Goal: Information Seeking & Learning: Learn about a topic

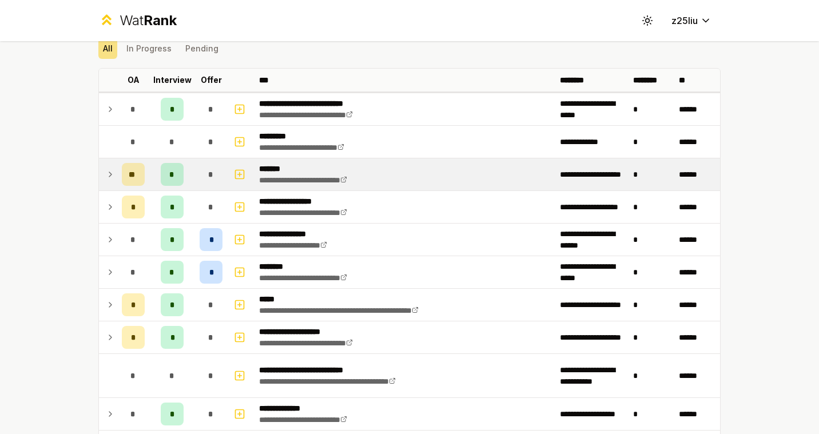
scroll to position [156, 0]
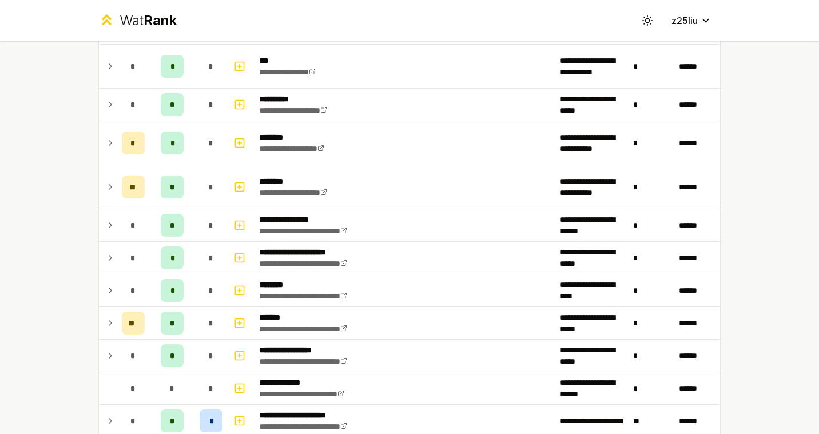
scroll to position [1006, 0]
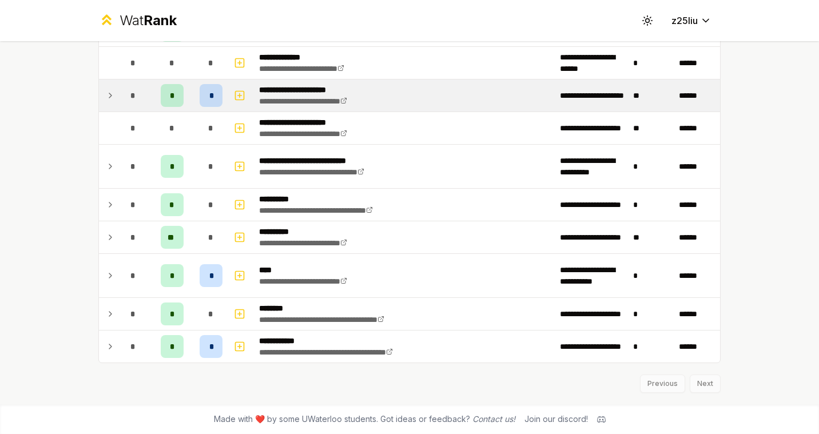
click at [121, 101] on td "*" at bounding box center [133, 95] width 32 height 32
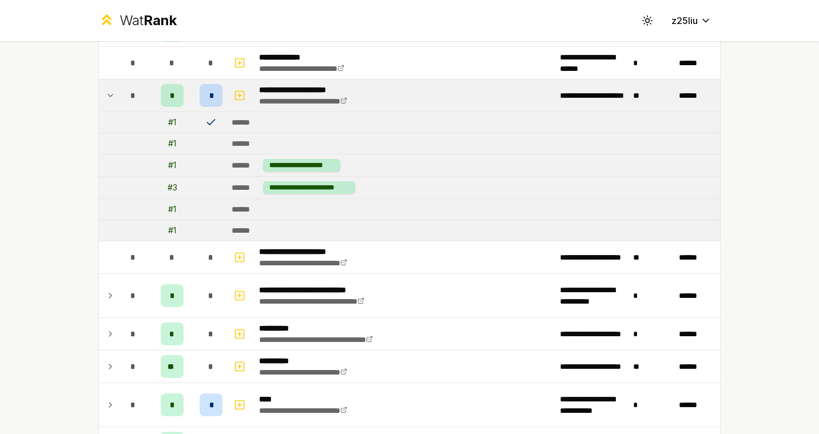
click at [121, 102] on td "*" at bounding box center [133, 95] width 32 height 32
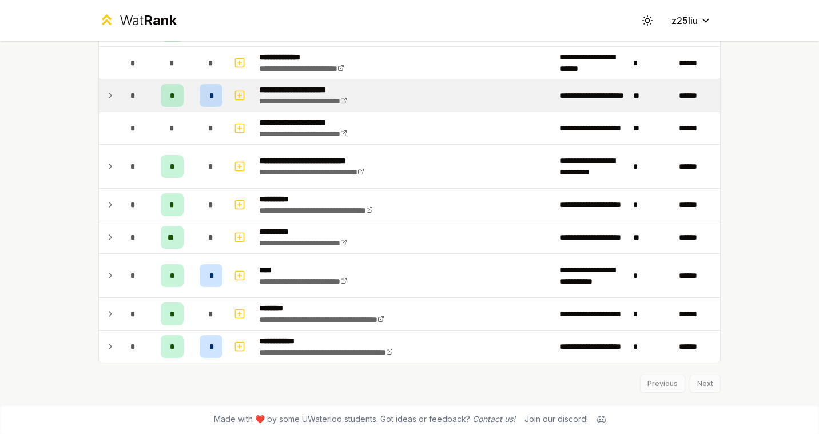
click at [121, 102] on td "*" at bounding box center [133, 95] width 32 height 32
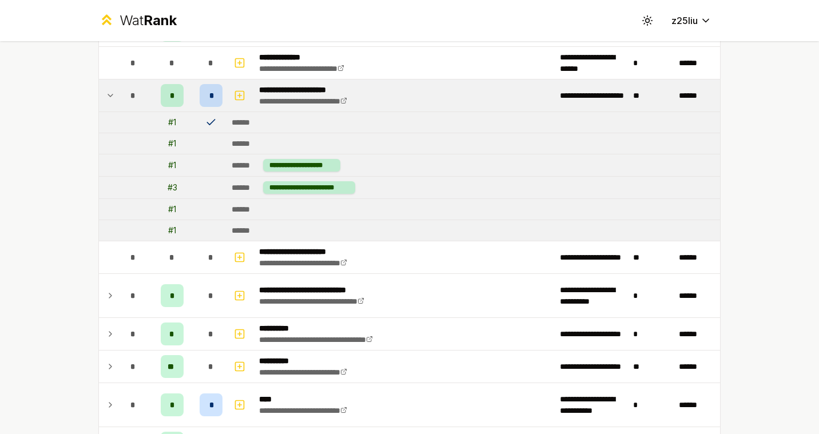
click at [121, 102] on td "*" at bounding box center [133, 95] width 32 height 32
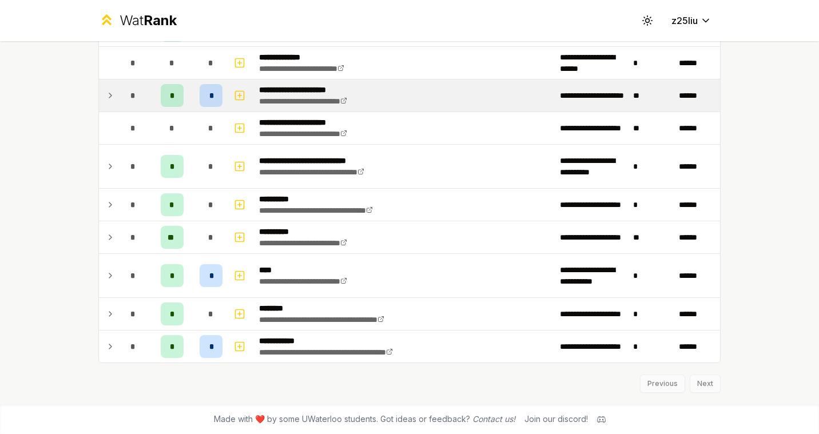
click at [121, 102] on td "*" at bounding box center [133, 95] width 32 height 32
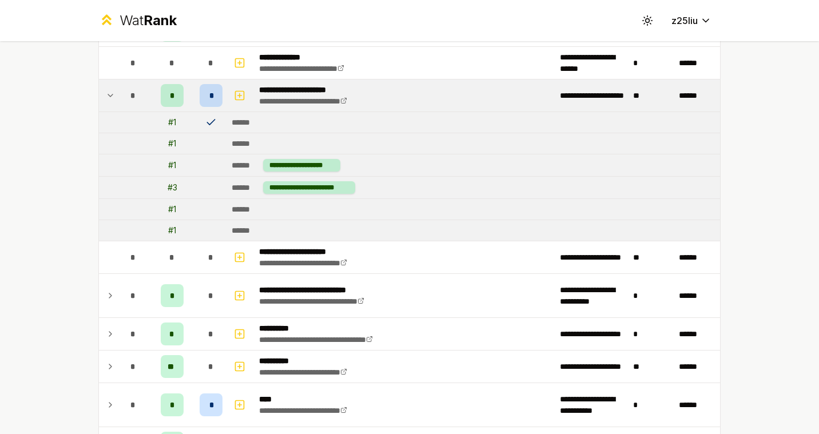
click at [107, 87] on td at bounding box center [108, 95] width 18 height 32
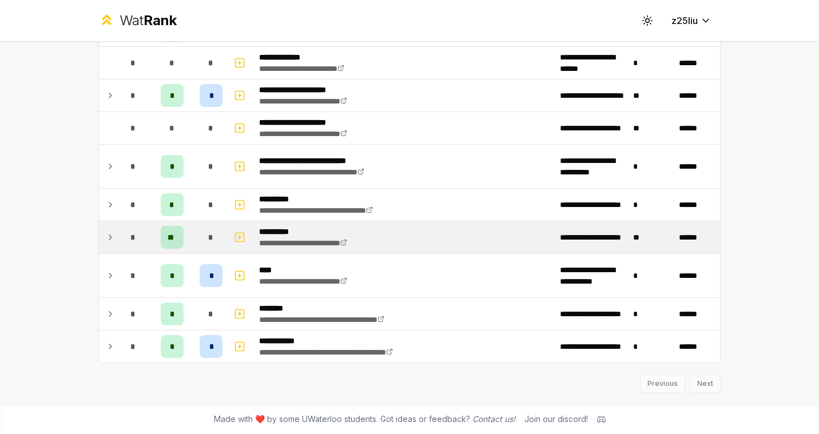
click at [111, 232] on icon at bounding box center [110, 237] width 9 height 14
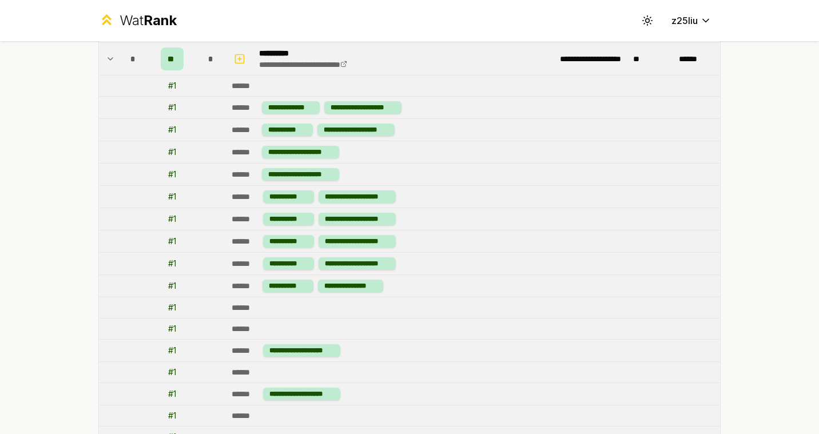
scroll to position [1212, 0]
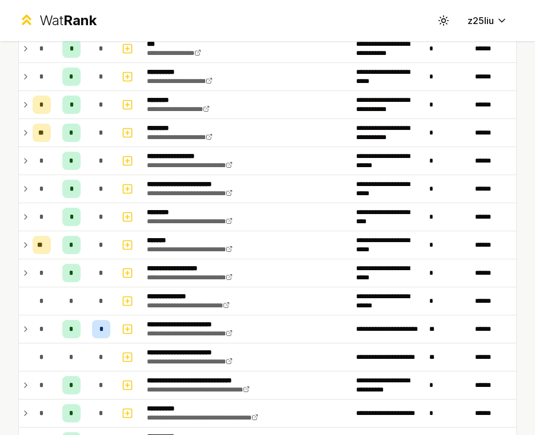
scroll to position [754, 0]
